Goal: Task Accomplishment & Management: Manage account settings

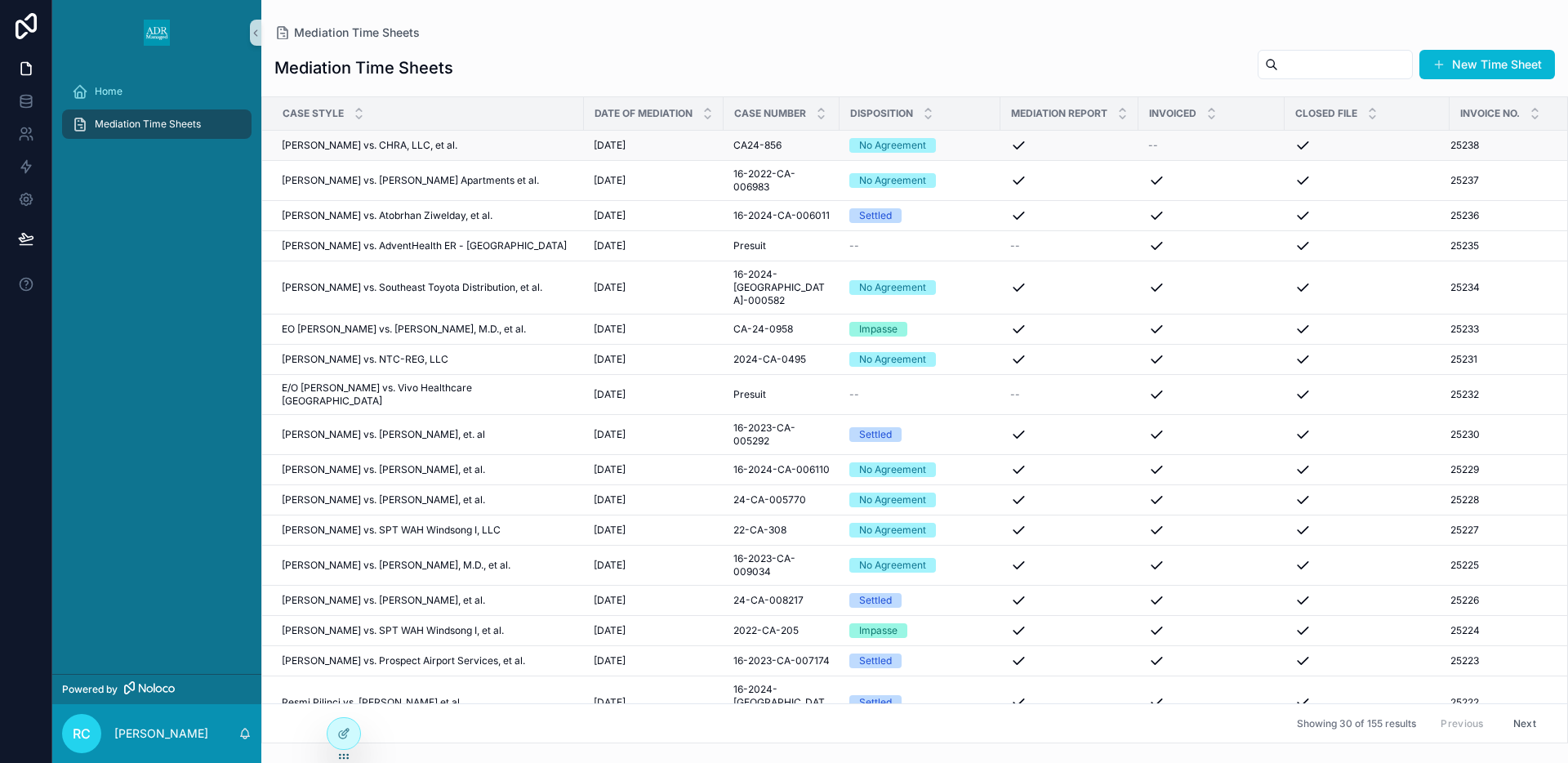
click at [593, 146] on span "[DATE]" at bounding box center [609, 145] width 32 height 13
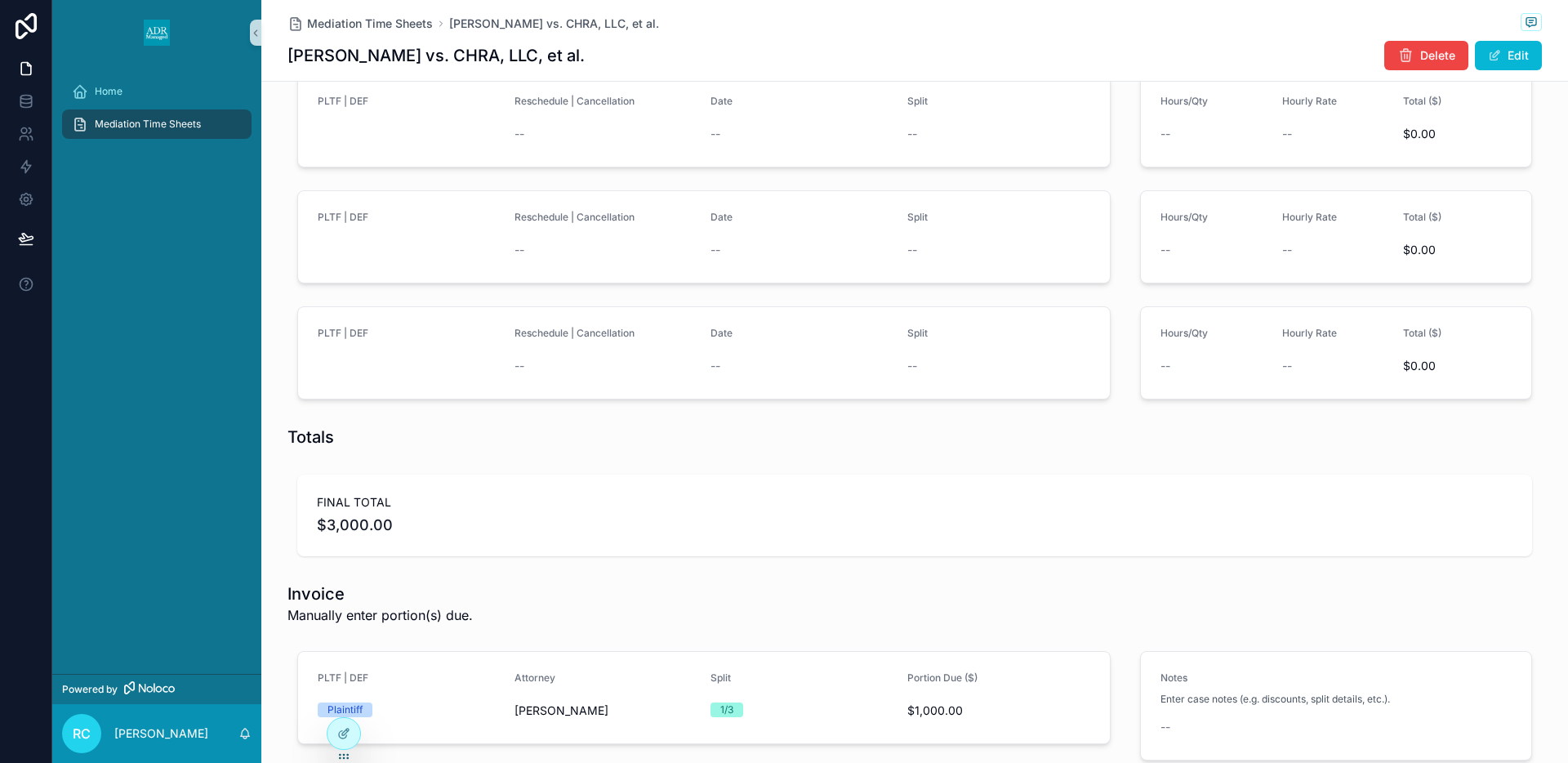
scroll to position [2138, 0]
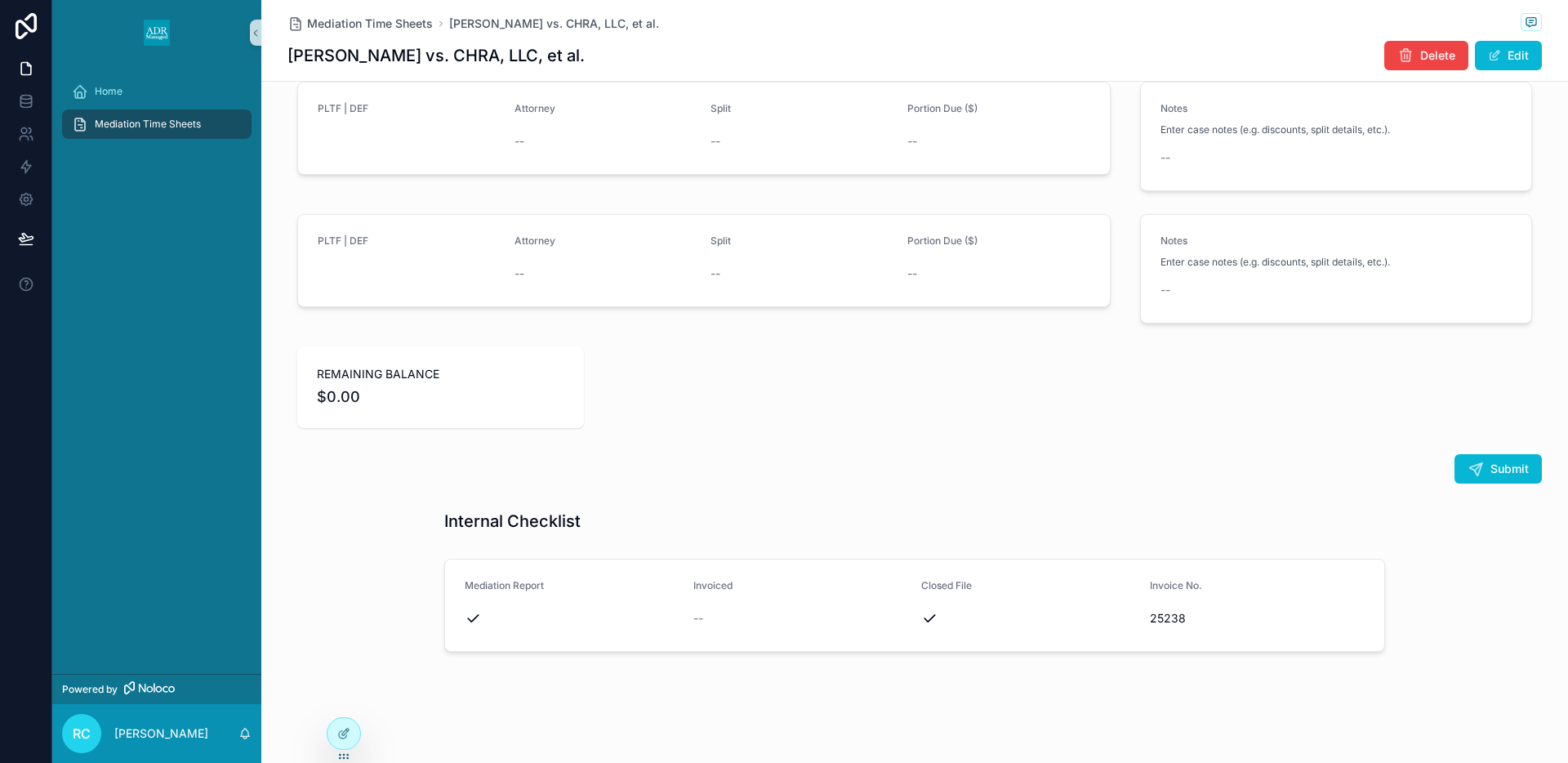
drag, startPoint x: 353, startPoint y: 55, endPoint x: 599, endPoint y: 51, distance: 246.0
click at [599, 51] on div "[PERSON_NAME] vs. CHRA, LLC, et al. Delete Edit" at bounding box center [915, 55] width 1254 height 31
copy h1 "[PERSON_NAME] vs. CHRA, LLC, et al."
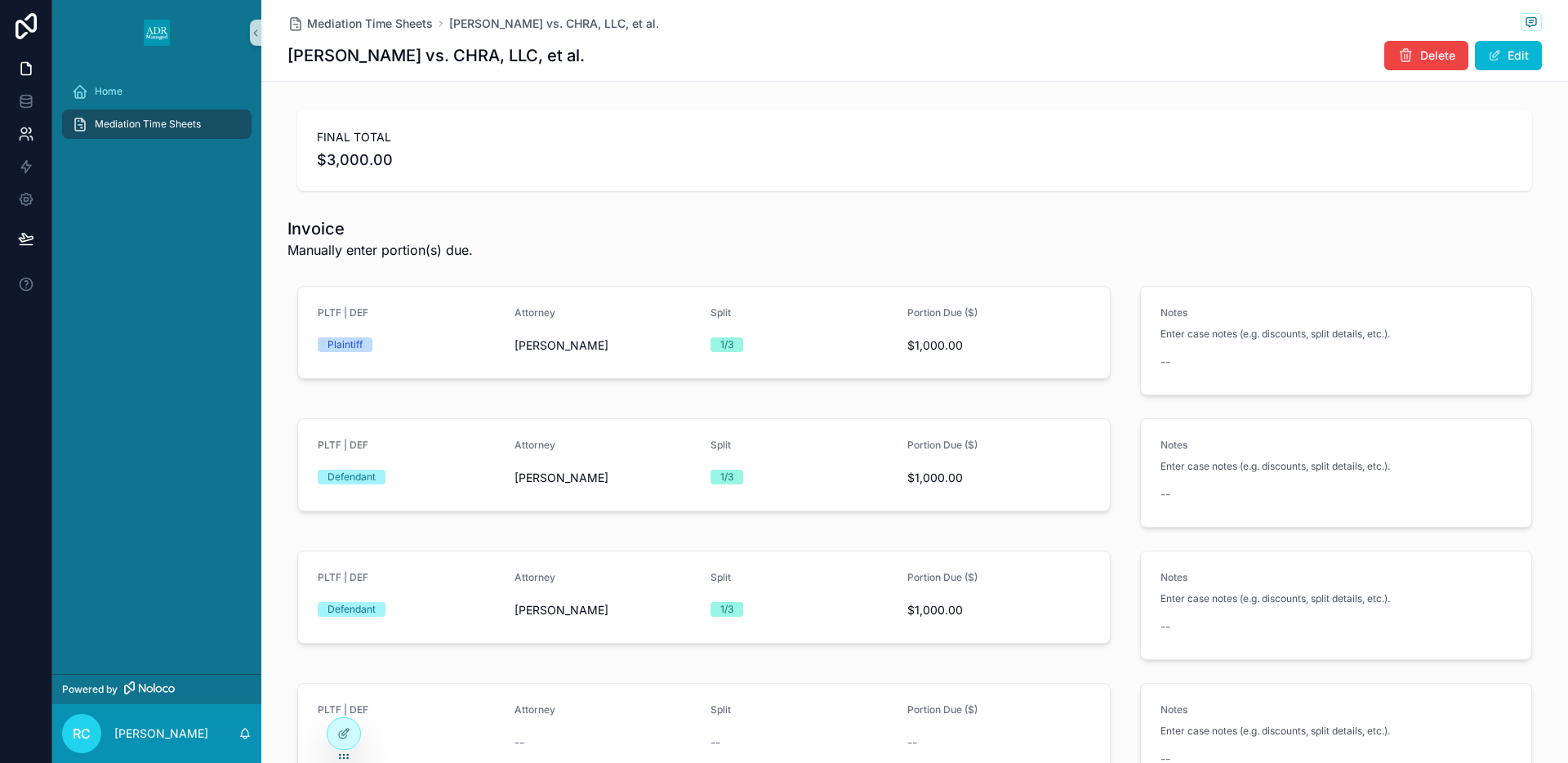
scroll to position [1538, 0]
drag, startPoint x: 291, startPoint y: 56, endPoint x: 428, endPoint y: 51, distance: 137.1
click at [428, 51] on h1 "[PERSON_NAME] vs. CHRA, LLC, et al." at bounding box center [436, 56] width 298 height 23
copy h1 "[PERSON_NAME]"
drag, startPoint x: 469, startPoint y: 53, endPoint x: 603, endPoint y: 51, distance: 134.0
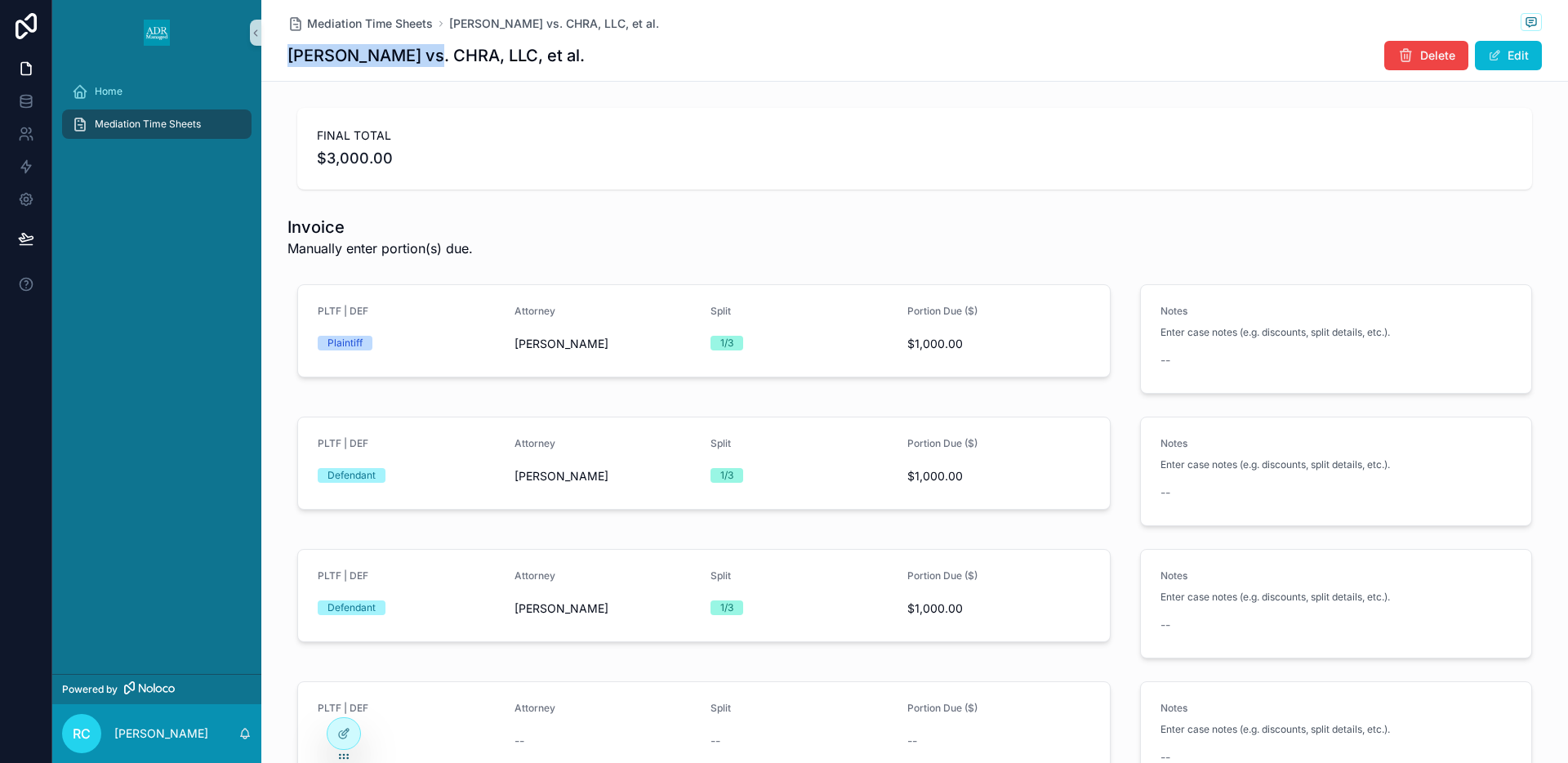
click at [603, 50] on div "[PERSON_NAME] vs. CHRA, LLC, et al. Delete Edit" at bounding box center [915, 55] width 1254 height 31
copy h1 "CHRA, LLC, et al."
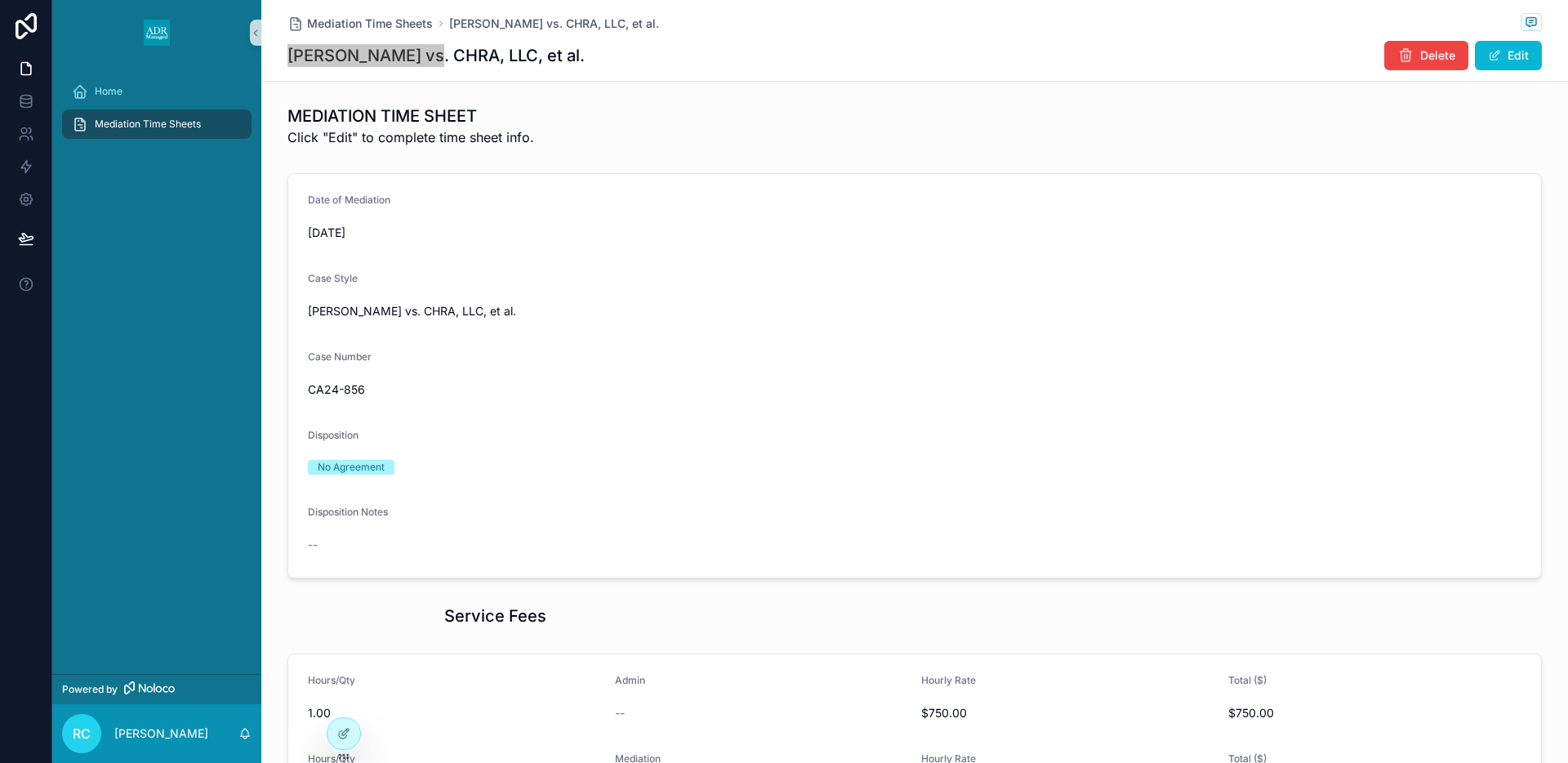
scroll to position [0, 0]
click at [336, 390] on span "CA24-856" at bounding box center [915, 393] width 1214 height 16
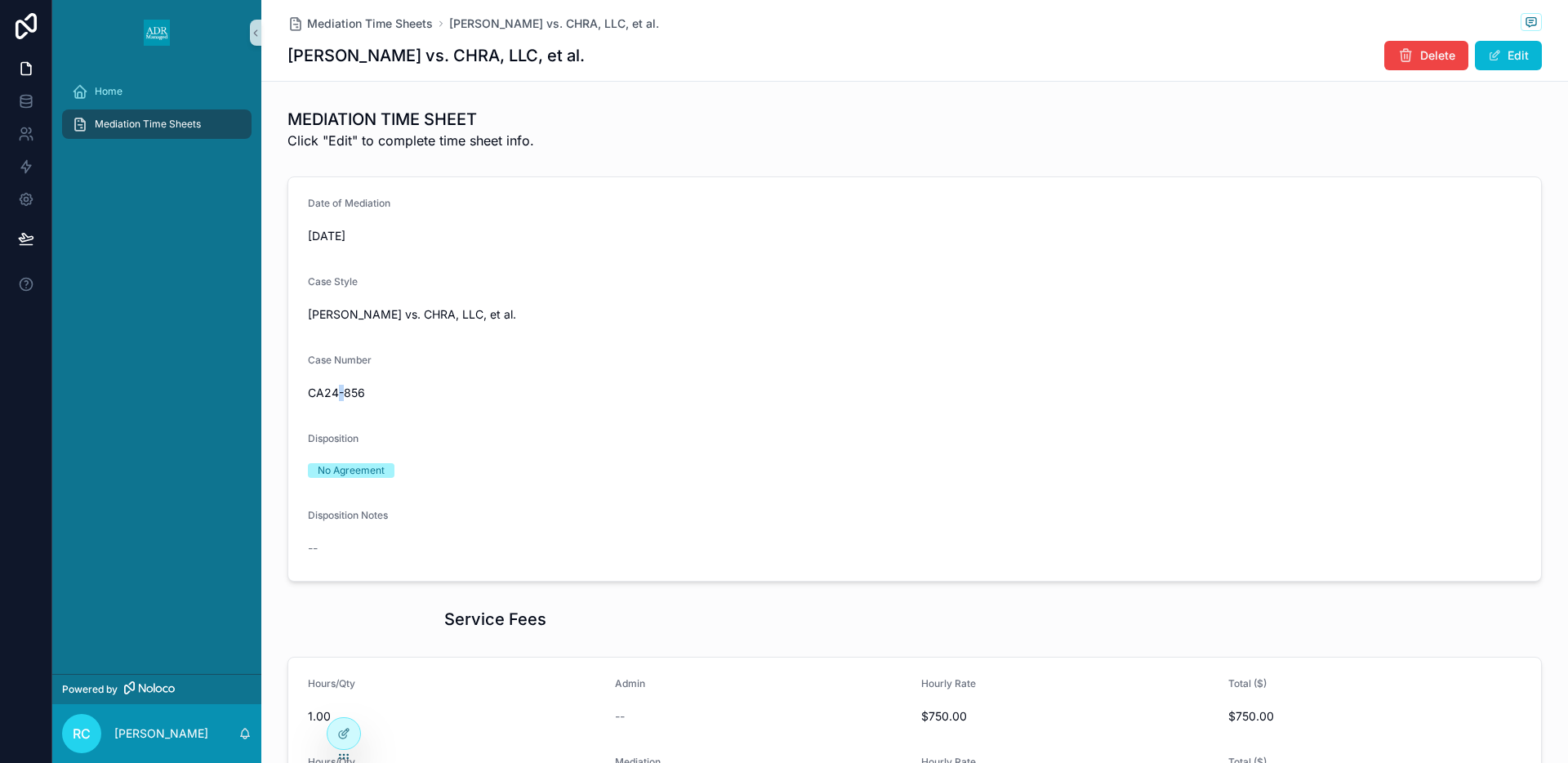
click at [336, 390] on span "CA24-856" at bounding box center [915, 393] width 1214 height 16
copy span "CA24-856"
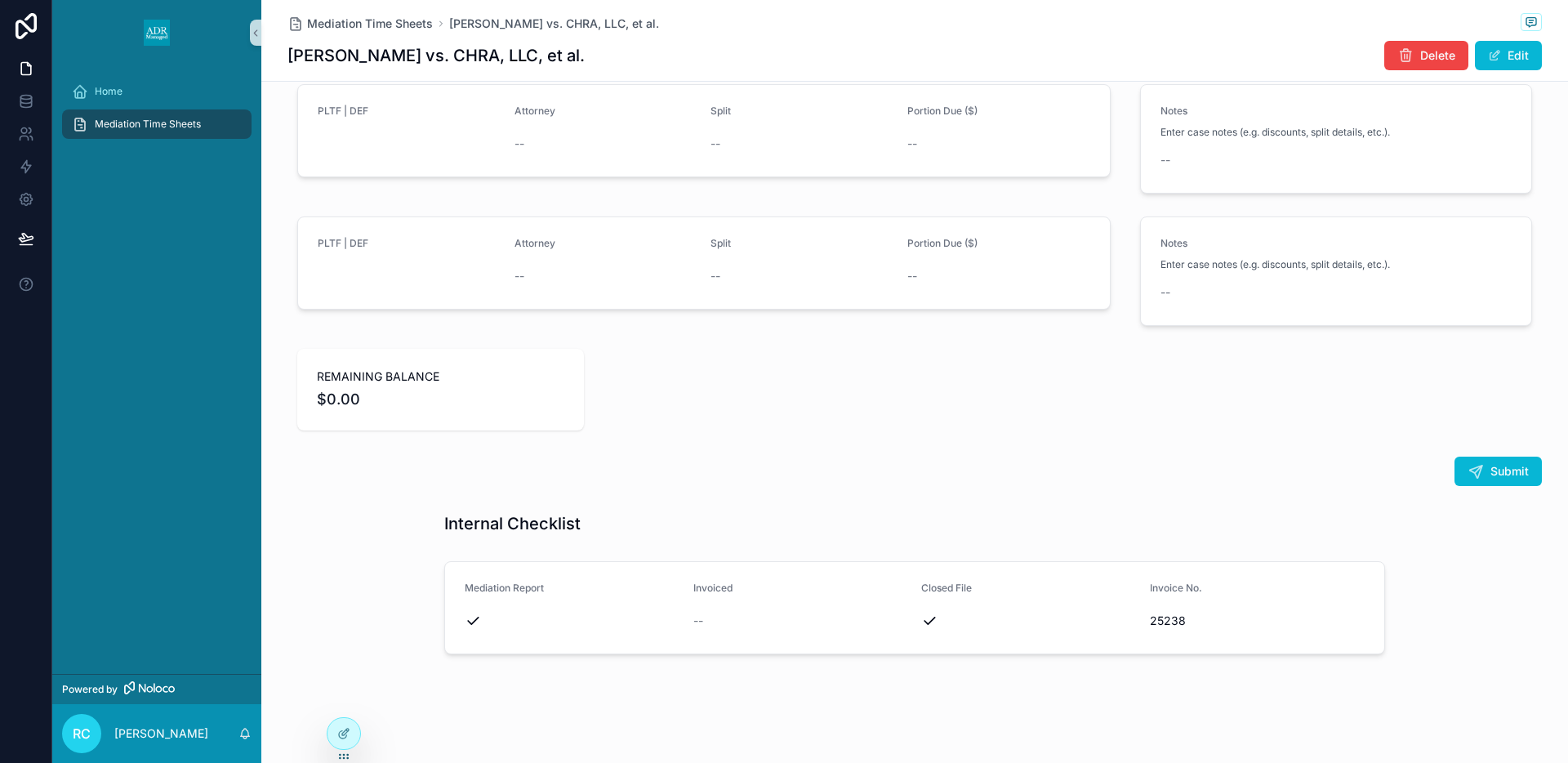
scroll to position [2138, 0]
click at [1517, 54] on button "Edit" at bounding box center [1508, 55] width 67 height 29
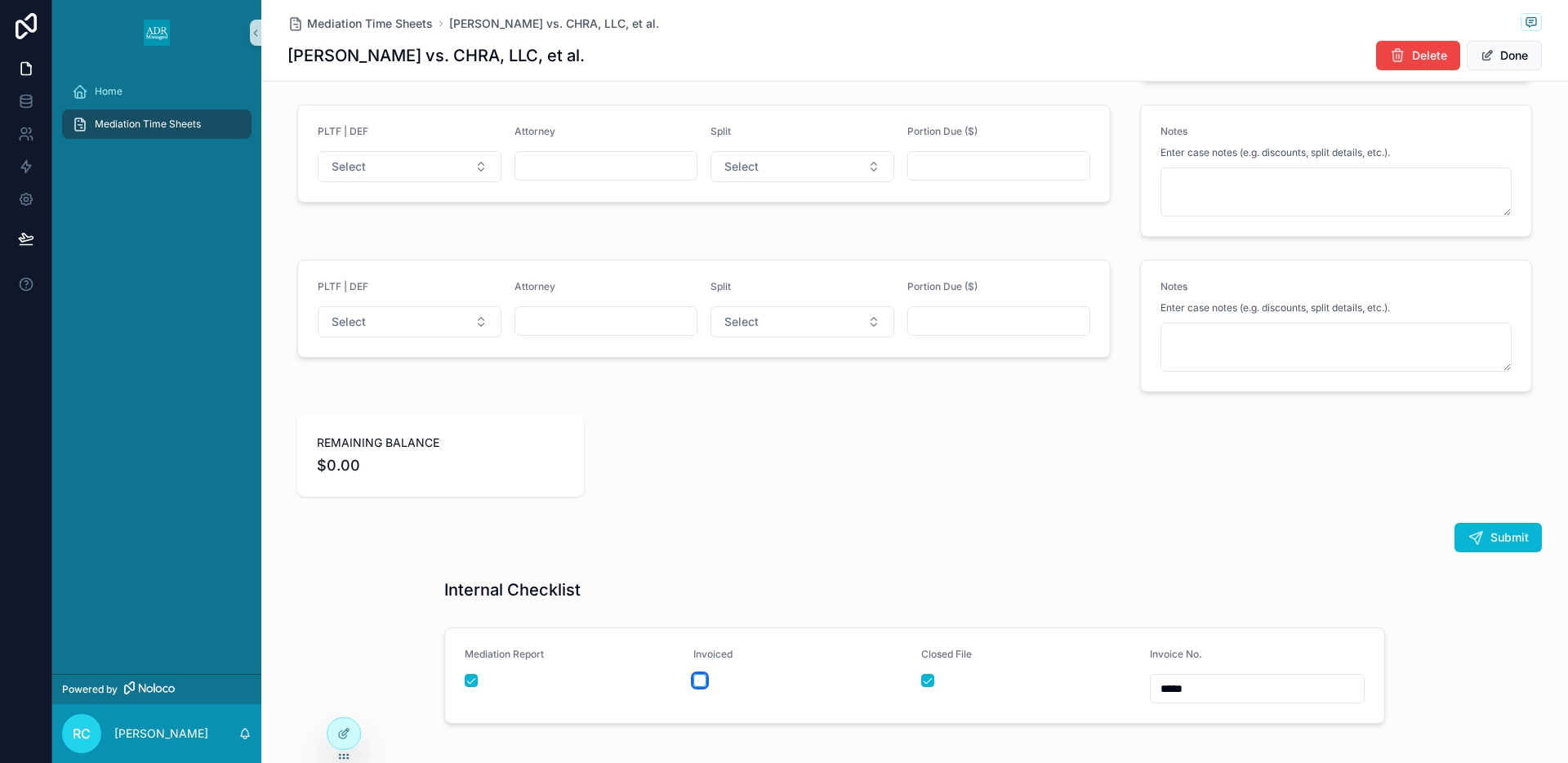
click at [694, 679] on button "scrollable content" at bounding box center [700, 680] width 13 height 13
click at [1522, 45] on button "Done" at bounding box center [1504, 55] width 76 height 29
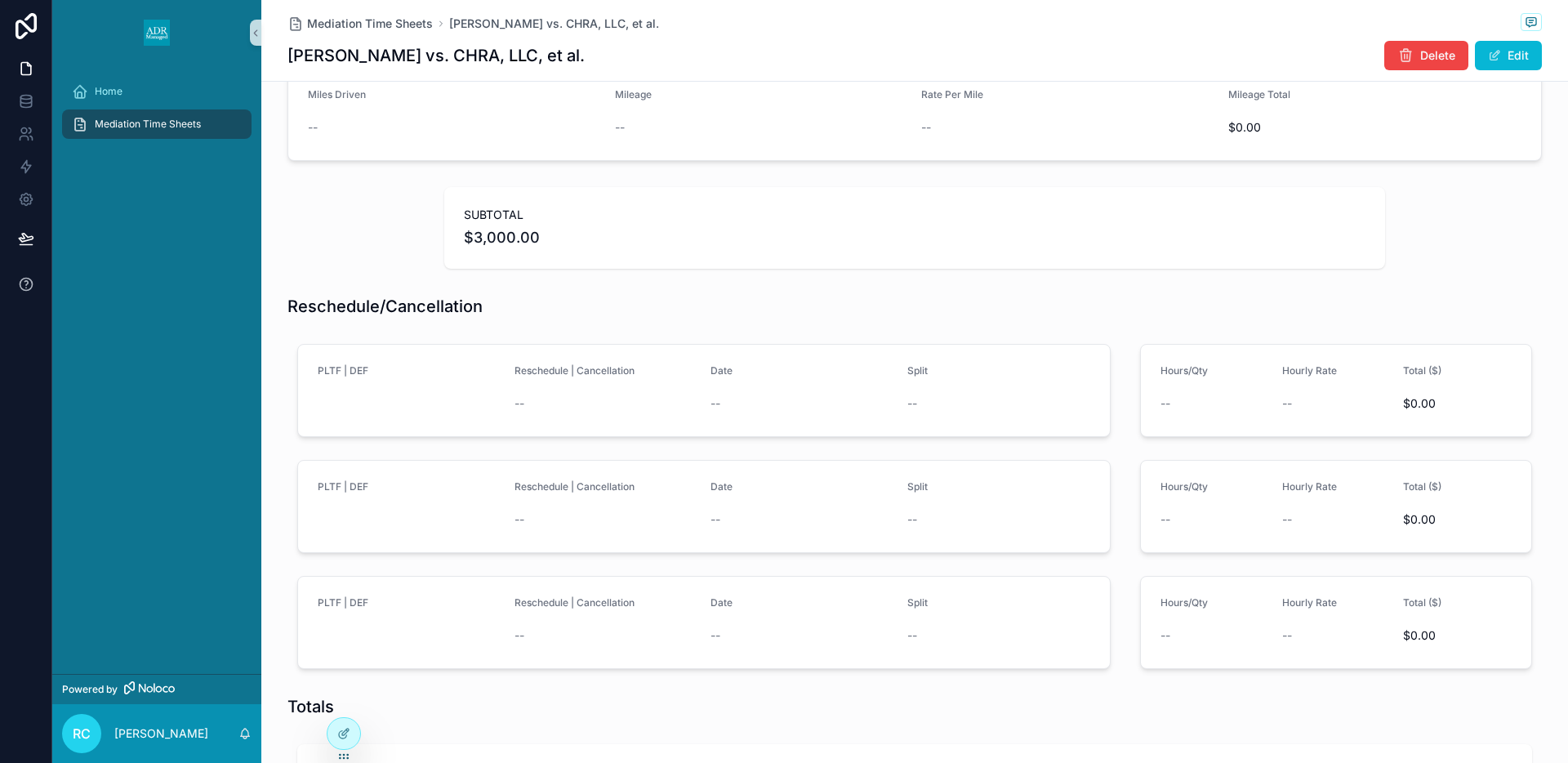
scroll to position [535, 0]
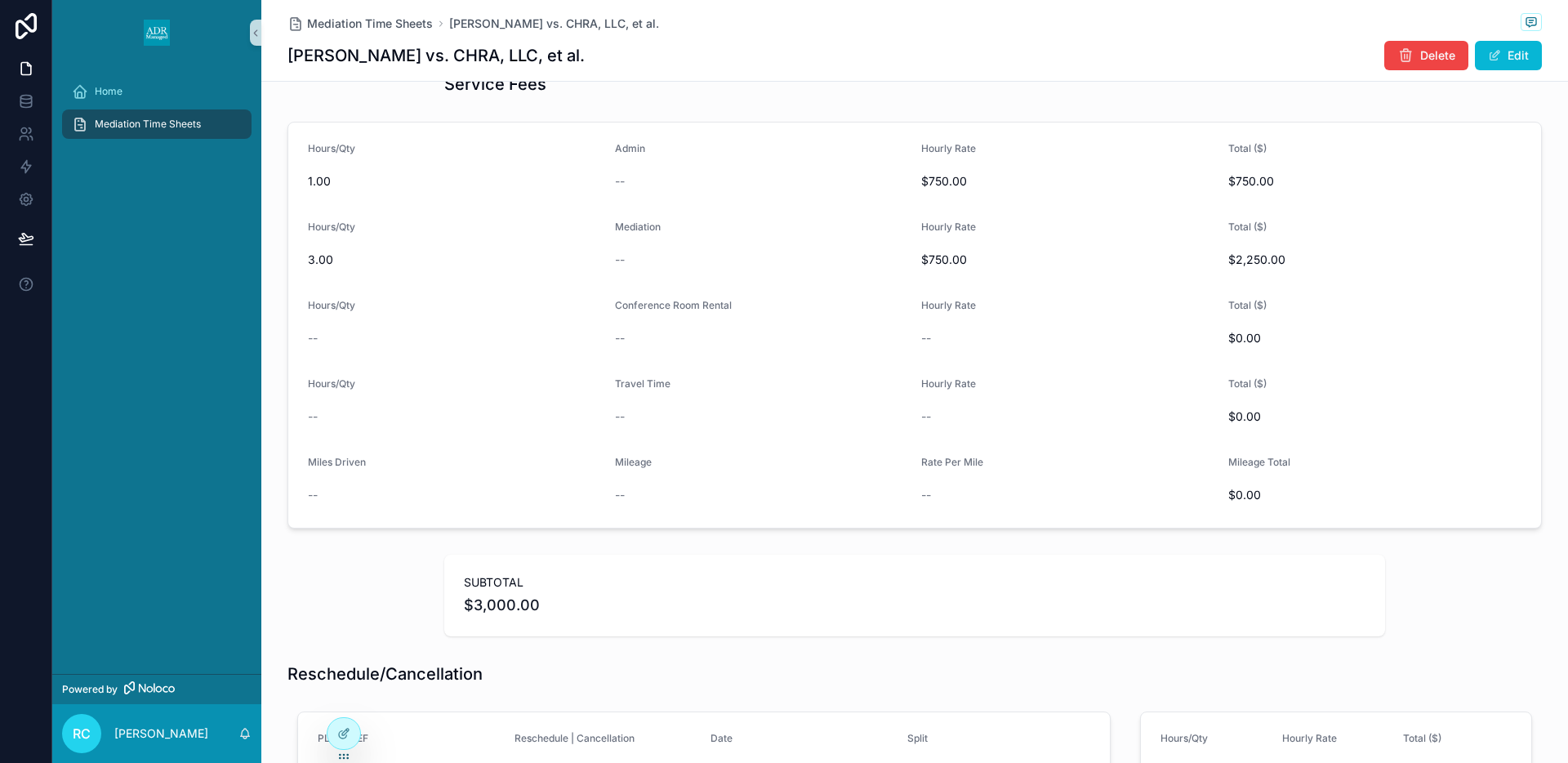
click at [143, 125] on span "Mediation Time Sheets" at bounding box center [148, 123] width 107 height 13
